Goal: Information Seeking & Learning: Learn about a topic

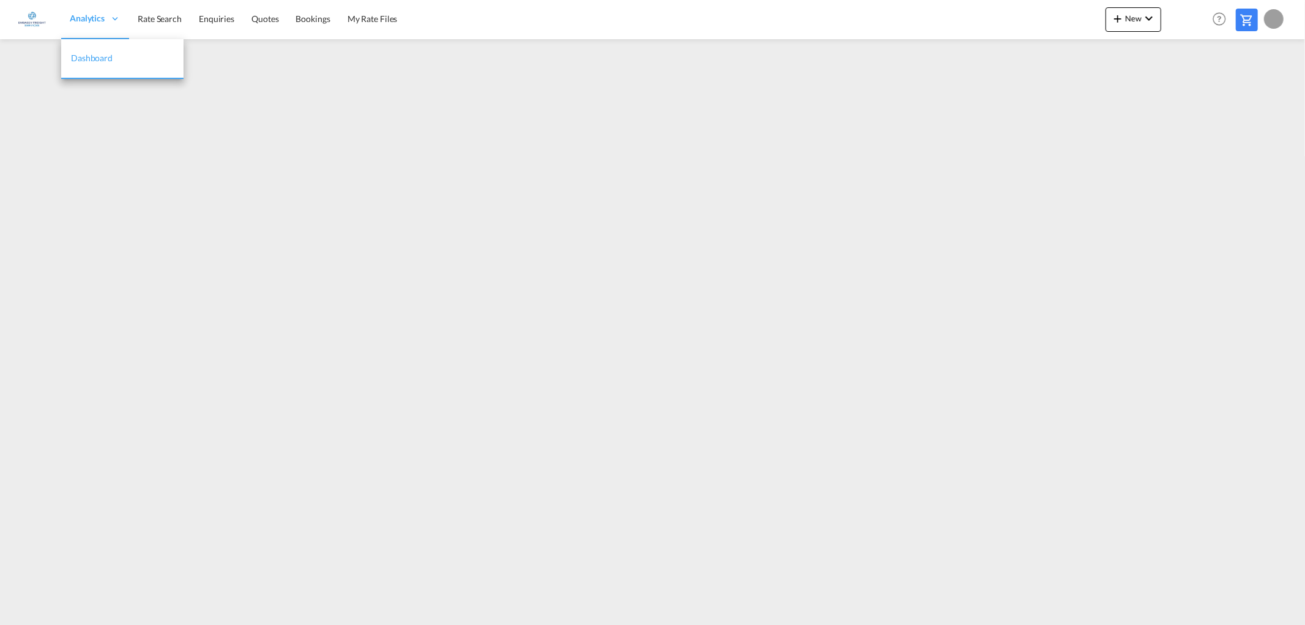
click at [124, 15] on div "Analytics" at bounding box center [95, 19] width 68 height 40
click at [163, 17] on span "Rate Search" at bounding box center [160, 18] width 44 height 10
click at [177, 22] on span "Rate Search" at bounding box center [160, 18] width 44 height 10
